Goal: Obtain resource: Download file/media

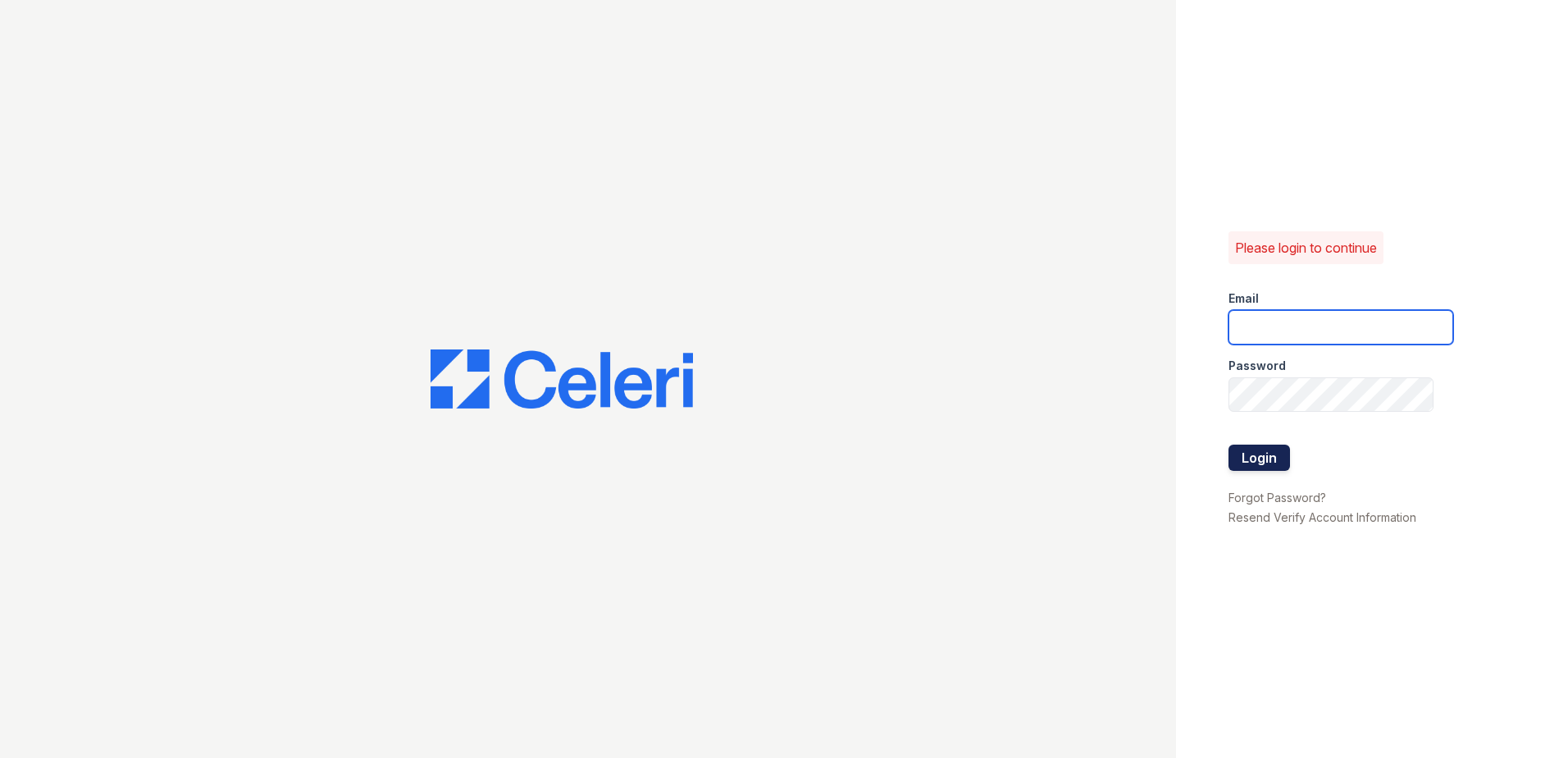
type input "[EMAIL_ADDRESS][DOMAIN_NAME]"
click at [1240, 448] on button "Login" at bounding box center [1259, 457] width 62 height 26
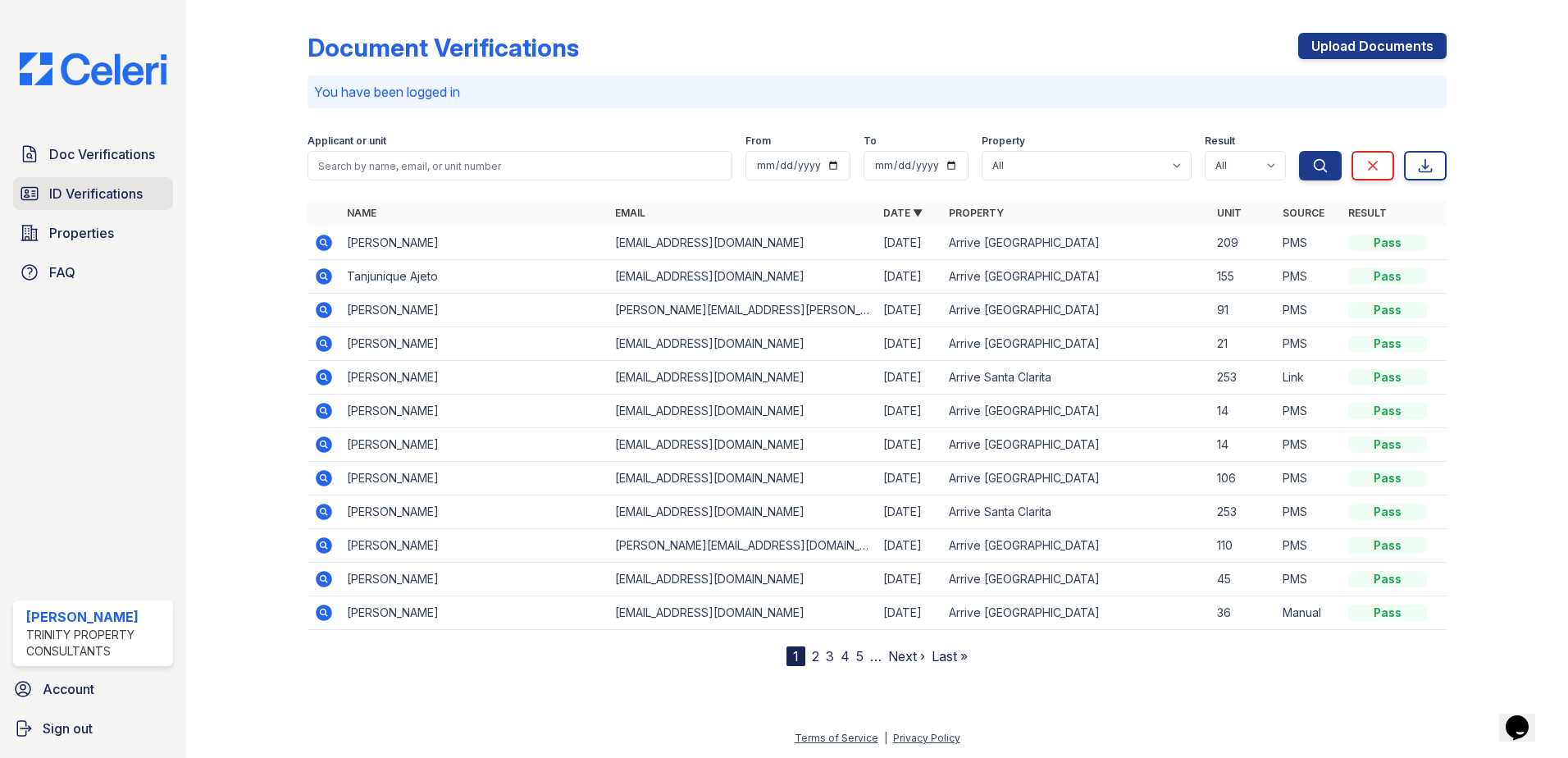
click at [102, 180] on link "ID Verifications" at bounding box center [93, 193] width 160 height 33
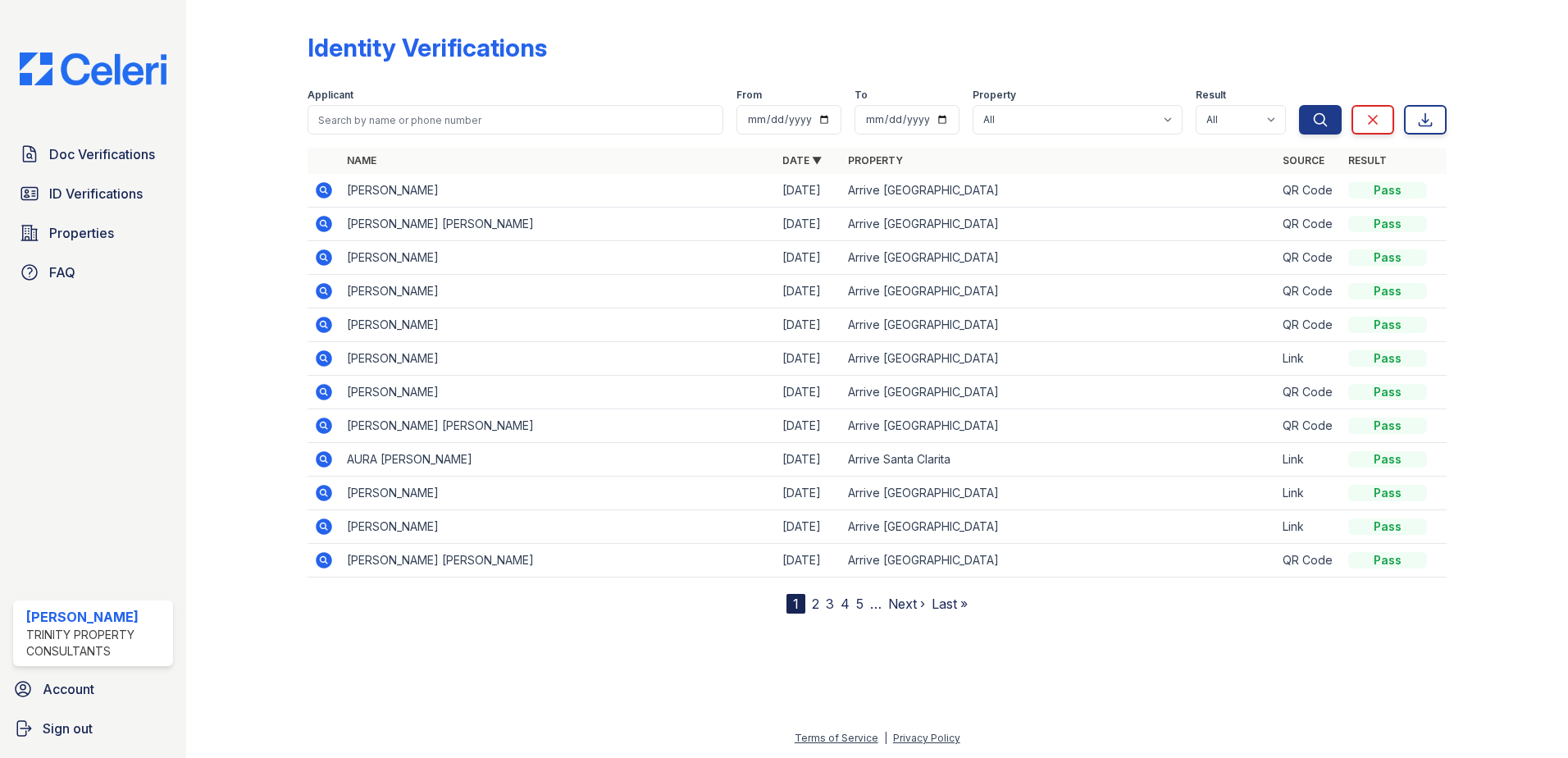
click at [321, 190] on icon at bounding box center [322, 189] width 4 height 4
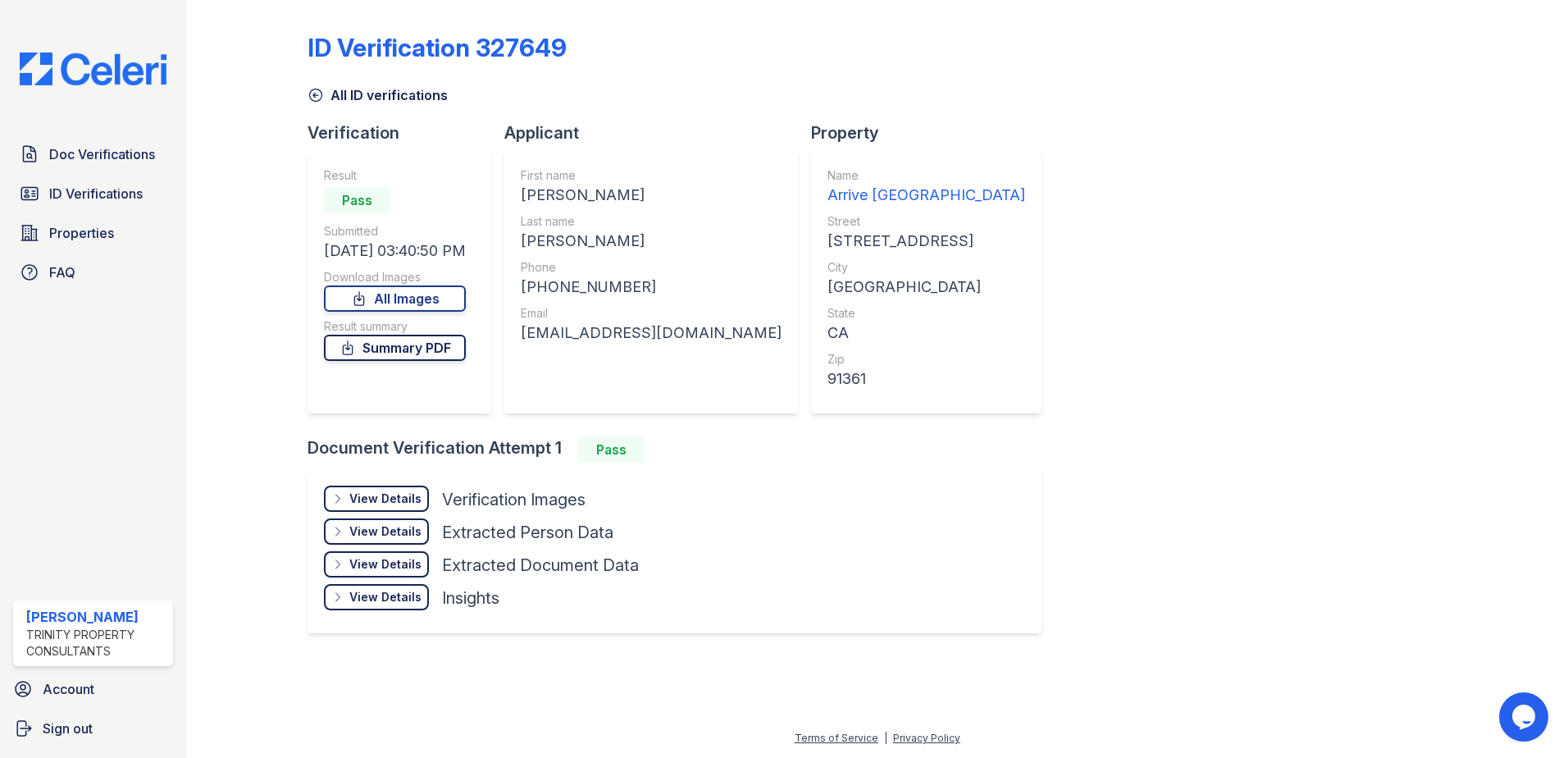
click at [398, 357] on link "Summary PDF" at bounding box center [394, 347] width 142 height 26
click at [466, 291] on link "All Images" at bounding box center [394, 298] width 142 height 26
